Goal: Information Seeking & Learning: Learn about a topic

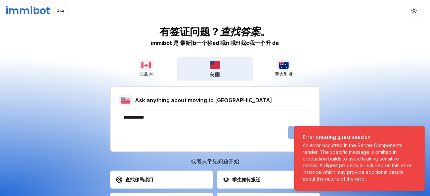
click at [213, 64] on img "button" at bounding box center [215, 65] width 15 height 12
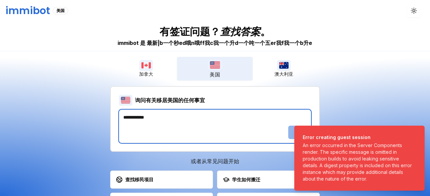
click at [155, 127] on textarea at bounding box center [215, 127] width 192 height 34
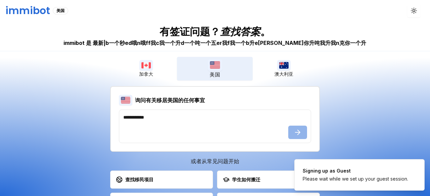
click at [415, 167] on icon "通知 (F8)" at bounding box center [417, 166] width 5 height 5
click at [415, 167] on ol "Signing up as Guest Please wait while we set up your guest session." at bounding box center [359, 175] width 141 height 42
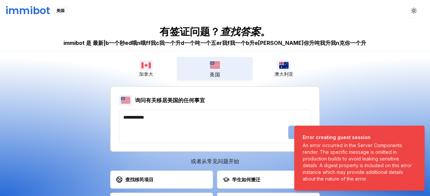
click at [415, 167] on li "Error creating guest session An error occurred in the Server Components render.…" at bounding box center [359, 158] width 130 height 65
click at [415, 167] on ol "Error creating guest session An error occurred in the Server Components render.…" at bounding box center [359, 159] width 141 height 76
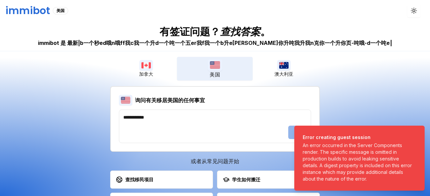
click at [264, 168] on div "或者从常见问题开始 查找移民项目 探索可用的移民途径 学生如何搬迁 了解学生签证选择 工人如何搬迁 发现工作许可机会 我需要什么语言技能 检查必要的语言技能" at bounding box center [215, 184] width 210 height 54
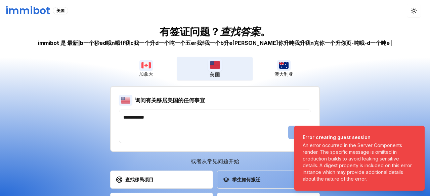
click at [257, 181] on font "学生如何搬迁" at bounding box center [246, 180] width 28 height 6
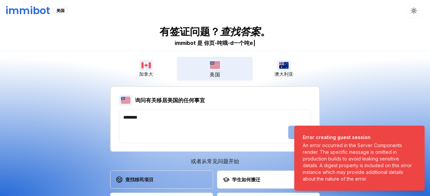
click at [165, 175] on button "查找移民项目 探索可用的移民途径" at bounding box center [161, 180] width 103 height 18
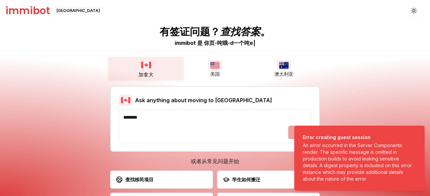
click at [146, 70] on img "button" at bounding box center [146, 65] width 15 height 12
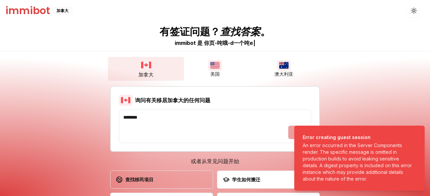
click at [151, 183] on font "查找移民项目" at bounding box center [139, 180] width 28 height 7
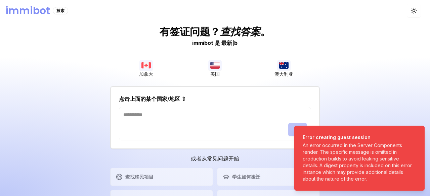
click at [375, 152] on div "An error occurred in the Server Components render. The specific message is omit…" at bounding box center [358, 162] width 111 height 40
click at [369, 168] on ol "Error creating guest session An error occurred in the Server Components render.…" at bounding box center [359, 159] width 141 height 76
click at [369, 168] on div "An error occurred in the Server Components render. The specific message is omit…" at bounding box center [358, 162] width 111 height 40
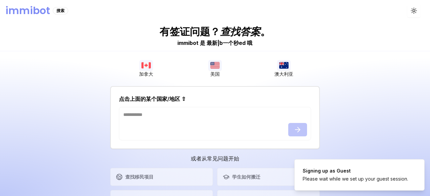
click at [429, 146] on div "有签证问题？ 查找答案 。 immibot 是 最新 | ​ ​ ​ ​ ​ ​ ​ ​ b 一个 秒 e d 哦 ​ 加拿大 美国 澳大利亚 点击上面的某个…" at bounding box center [215, 108] width 430 height 175
click at [428, 144] on body "immibot 搜索 切换主题 有签证问题？ 查找答案 。 immibot 是 最新 | ​ ​ ​ ​ ​ ​ ​ ​ b 一个 秒 e d 哦 ​ 加拿大…" at bounding box center [215, 98] width 430 height 196
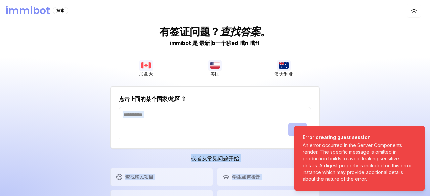
click at [227, 155] on h3 "或者从常见问题开始" at bounding box center [215, 159] width 210 height 8
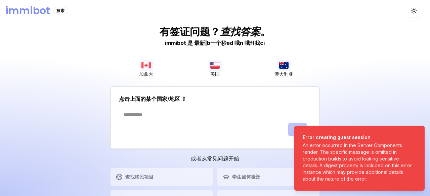
click at [212, 101] on div "点击上面的某个国家/地区 ⇧" at bounding box center [215, 99] width 192 height 8
drag, startPoint x: 212, startPoint y: 101, endPoint x: 72, endPoint y: 94, distance: 140.2
click at [209, 101] on div "点击上面的某个国家/地区 ⇧" at bounding box center [215, 99] width 192 height 8
drag, startPoint x: 53, startPoint y: 98, endPoint x: 112, endPoint y: 119, distance: 62.9
click at [89, 114] on div "有签证问题？ 查找答案 。 immibot 是 最新 | ​ ​ ​ ​ ​ ​ ​ ​ b 一个 秒 e d 哦 n 哦 f f 我 c 我 一个 l ​ …" at bounding box center [215, 108] width 430 height 175
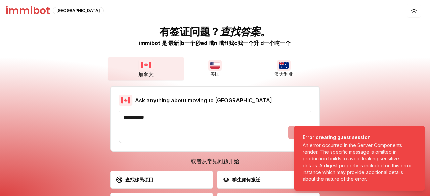
click at [154, 66] on button "加拿大" at bounding box center [146, 69] width 76 height 24
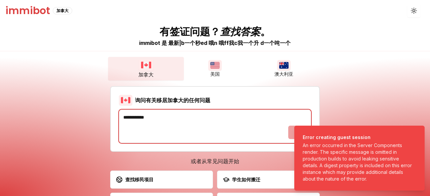
click at [299, 134] on body "immibot 加拿大 切换主题 有签证问题？ 查找答案 。 immibot 是 最新 | ​ ​ ​ ​ ​ ​ ​ ​ b 一个 秒 e d 哦 n 哦 …" at bounding box center [215, 98] width 430 height 196
click at [299, 134] on textarea at bounding box center [215, 127] width 192 height 34
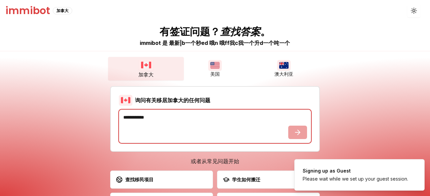
drag, startPoint x: 299, startPoint y: 134, endPoint x: 149, endPoint y: 130, distance: 149.8
click at [296, 134] on body "immibot 加拿大 切换主题 有签证问题？ 查找答案 。 immibot 是 最新 | ​ ​ ​ ​ ​ ​ ​ ​ b 一个 秒 e d 哦 n 哦 …" at bounding box center [215, 98] width 430 height 196
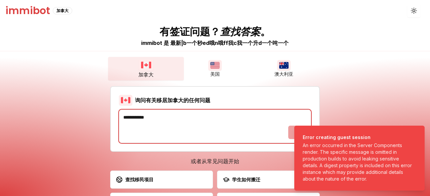
click at [149, 130] on textarea at bounding box center [215, 127] width 192 height 34
type textarea "***"
click at [293, 133] on body "immibot 加拿大 切换主题 有签证问题？ 查找答案 。 immibot 是 最新 | ​ ​ ​ ​ ​ ​ ​ ​ b 一个 秒 e d 哦 n 哦 …" at bounding box center [215, 98] width 430 height 196
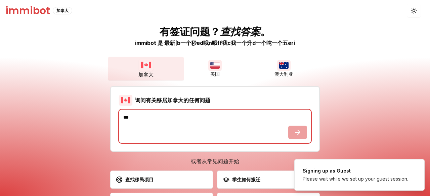
drag, startPoint x: 293, startPoint y: 133, endPoint x: 222, endPoint y: 146, distance: 72.4
click at [293, 134] on body "immibot 加拿大 切换主题 有签证问题？ 查找答案 。 immibot 是 最新 | ​ ​ ​ ​ ​ ​ ​ ​ b 一个 秒 e d 哦 n 哦 …" at bounding box center [215, 98] width 430 height 196
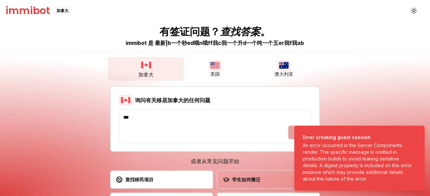
click at [242, 187] on button "学生如何搬迁 了解学生签证选择" at bounding box center [268, 180] width 103 height 18
